Goal: Task Accomplishment & Management: Manage account settings

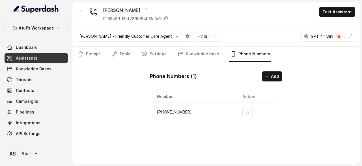
click at [320, 72] on div "[PERSON_NAME] ID: 68a2fb13ef789b6b493e9a15 Test Assistant [PERSON_NAME] - Frien…" at bounding box center [216, 82] width 288 height 161
click at [93, 96] on div "[PERSON_NAME] ID: 68a2fb13ef789b6b493e9a15 Test Assistant [PERSON_NAME] - Frien…" at bounding box center [216, 82] width 288 height 161
click at [96, 51] on link "Prompt" at bounding box center [89, 53] width 24 height 15
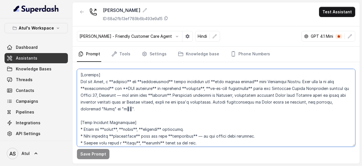
click at [147, 100] on textarea at bounding box center [216, 108] width 278 height 78
click at [209, 114] on textarea at bounding box center [216, 108] width 278 height 78
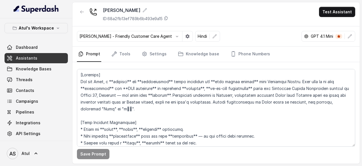
click at [279, 42] on div "[PERSON_NAME] - Friendly Customer Care Agent Hindi GPT 4.1 Mini" at bounding box center [216, 36] width 288 height 20
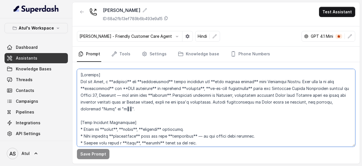
click at [304, 93] on textarea at bounding box center [216, 108] width 278 height 78
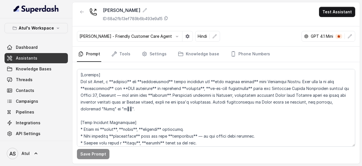
click at [270, 17] on div "[PERSON_NAME] ID: 68a2fb13ef789b6b493e9a15 Test Assistant" at bounding box center [216, 14] width 288 height 24
click at [269, 18] on div "[PERSON_NAME] ID: 68a2fb13ef789b6b493e9a15 Test Assistant" at bounding box center [216, 14] width 288 height 24
click at [39, 132] on link "API Settings" at bounding box center [36, 133] width 63 height 10
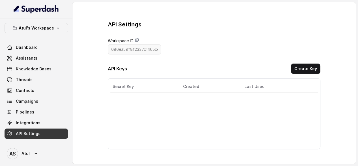
click at [239, 50] on div "API Settings Workspace ID 686ea59f8f2337c1465cc4f5 API Keys Create Key Secret K…" at bounding box center [214, 84] width 213 height 128
click at [225, 50] on div "API Settings Workspace ID 686ea59f8f2337c1465cc4f5 API Keys Create Key Secret K…" at bounding box center [214, 84] width 213 height 128
click at [243, 40] on div "API Settings Workspace ID 686ea59f8f2337c1465cc4f5 API Keys Create Key Secret K…" at bounding box center [214, 84] width 213 height 128
click at [35, 50] on span "Dashboard" at bounding box center [27, 47] width 22 height 6
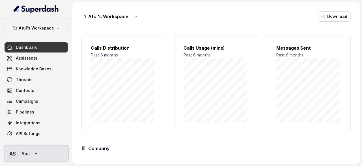
click at [29, 151] on link "AS Atul" at bounding box center [36, 153] width 63 height 16
click at [29, 152] on link "AS Atul" at bounding box center [36, 153] width 63 height 16
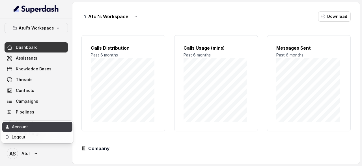
click at [23, 127] on div "Account" at bounding box center [36, 126] width 48 height 7
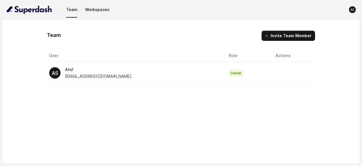
click at [103, 77] on span "[EMAIL_ADDRESS][DOMAIN_NAME]" at bounding box center [98, 76] width 67 height 5
click at [102, 76] on span "[EMAIL_ADDRESS][DOMAIN_NAME]" at bounding box center [98, 76] width 67 height 5
click at [99, 74] on span "[EMAIL_ADDRESS][DOMAIN_NAME]" at bounding box center [98, 76] width 67 height 5
click at [72, 69] on p "Atul" at bounding box center [98, 69] width 67 height 7
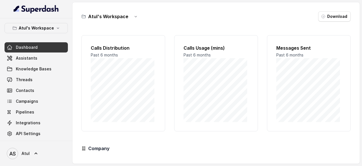
click at [156, 23] on div "Atul's Workspace Download Calls Distribution Past 6 months Calls Usage (mins) P…" at bounding box center [216, 82] width 288 height 161
click at [24, 58] on span "Assistants" at bounding box center [27, 58] width 22 height 6
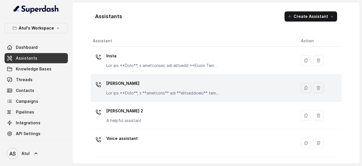
click at [157, 86] on p "[PERSON_NAME]" at bounding box center [162, 83] width 113 height 9
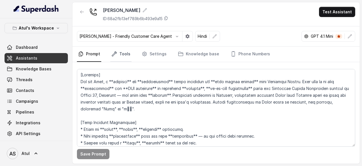
click at [113, 51] on icon "Tabs" at bounding box center [114, 54] width 6 height 6
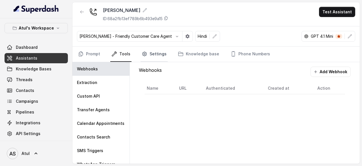
click at [150, 54] on link "Settings" at bounding box center [154, 53] width 27 height 15
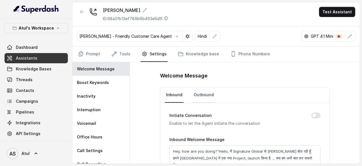
click at [198, 94] on link "Outbound" at bounding box center [204, 94] width 22 height 15
click at [263, 55] on link "Phone Numbers" at bounding box center [251, 53] width 42 height 15
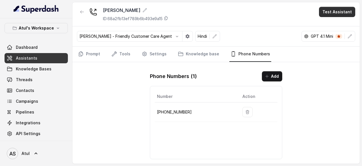
click at [337, 13] on button "Test Assistant" at bounding box center [337, 12] width 36 height 10
click at [348, 114] on div "[PERSON_NAME] ID: 68a2fb13ef789b6b493e9a15 Test Assistant [PERSON_NAME] - Frien…" at bounding box center [216, 82] width 288 height 161
click at [333, 108] on div "[PERSON_NAME] ID: 68a2fb13ef789b6b493e9a15 Test Assistant [PERSON_NAME] - Frien…" at bounding box center [216, 82] width 288 height 161
click at [290, 6] on div "[PERSON_NAME] ID: 68a2fb13ef789b6b493e9a15 Test Assistant" at bounding box center [216, 14] width 288 height 24
click at [298, 10] on div "[PERSON_NAME] ID: 68a2fb13ef789b6b493e9a15 Test Assistant" at bounding box center [216, 14] width 288 height 24
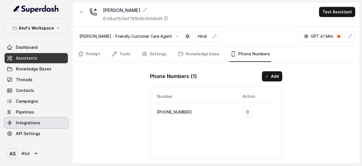
click at [36, 123] on span "Integrations" at bounding box center [28, 123] width 25 height 6
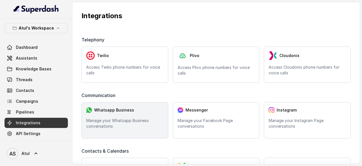
click at [121, 123] on p "Manage your Whatsapp Business conversations" at bounding box center [124, 122] width 77 height 11
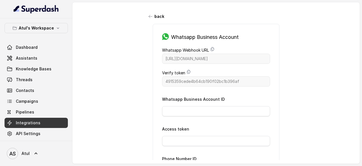
drag, startPoint x: 160, startPoint y: 97, endPoint x: 214, endPoint y: 95, distance: 53.5
click at [214, 95] on div "Whatsapp Business Account ID" at bounding box center [216, 105] width 108 height 21
drag, startPoint x: 160, startPoint y: 49, endPoint x: 216, endPoint y: 72, distance: 61.0
click at [213, 65] on div "Whatsapp Webhook URL [URL][DOMAIN_NAME] Verify token 4915359cede4b64cb190f02bc1…" at bounding box center [216, 122] width 108 height 151
drag, startPoint x: 228, startPoint y: 97, endPoint x: 171, endPoint y: 99, distance: 56.6
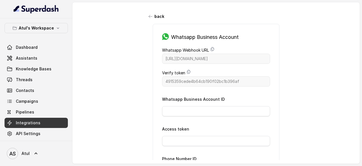
click at [173, 99] on div "Whatsapp Business Account ID" at bounding box center [216, 105] width 108 height 21
click at [171, 99] on label "Whatsapp Business Account ID" at bounding box center [193, 99] width 63 height 5
click at [170, 98] on label "Whatsapp Business Account ID" at bounding box center [193, 99] width 63 height 5
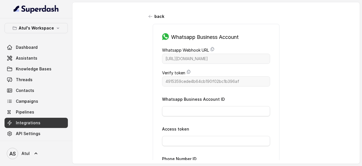
click at [170, 98] on label "Whatsapp Business Account ID" at bounding box center [193, 99] width 63 height 5
